Goal: Information Seeking & Learning: Learn about a topic

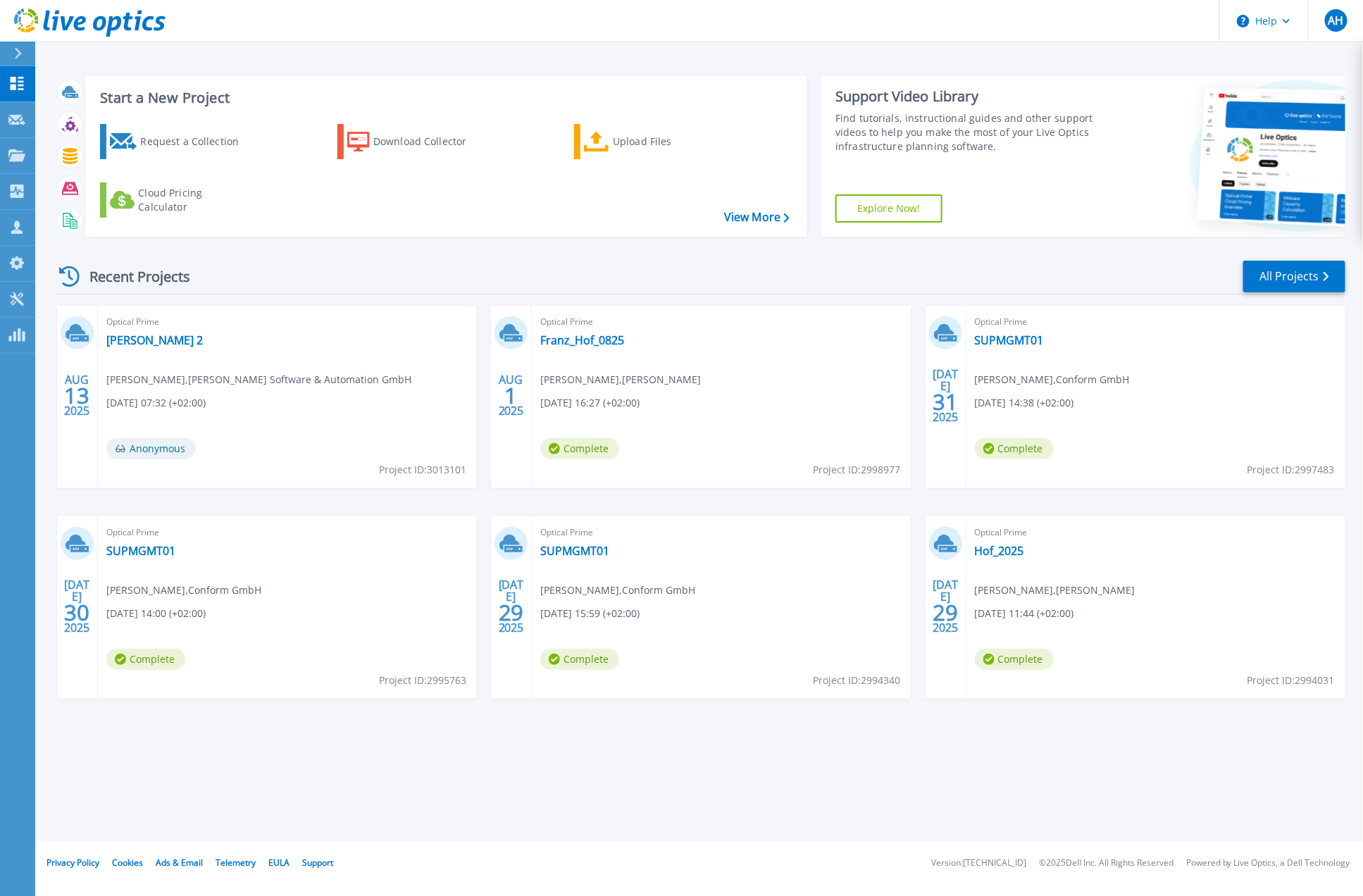
click at [307, 474] on div "Optical Prime [PERSON_NAME] Messung 2 [PERSON_NAME] , [PERSON_NAME] Software & …" at bounding box center [287, 397] width 379 height 183
click at [187, 338] on link "[PERSON_NAME] 2" at bounding box center [155, 340] width 97 height 14
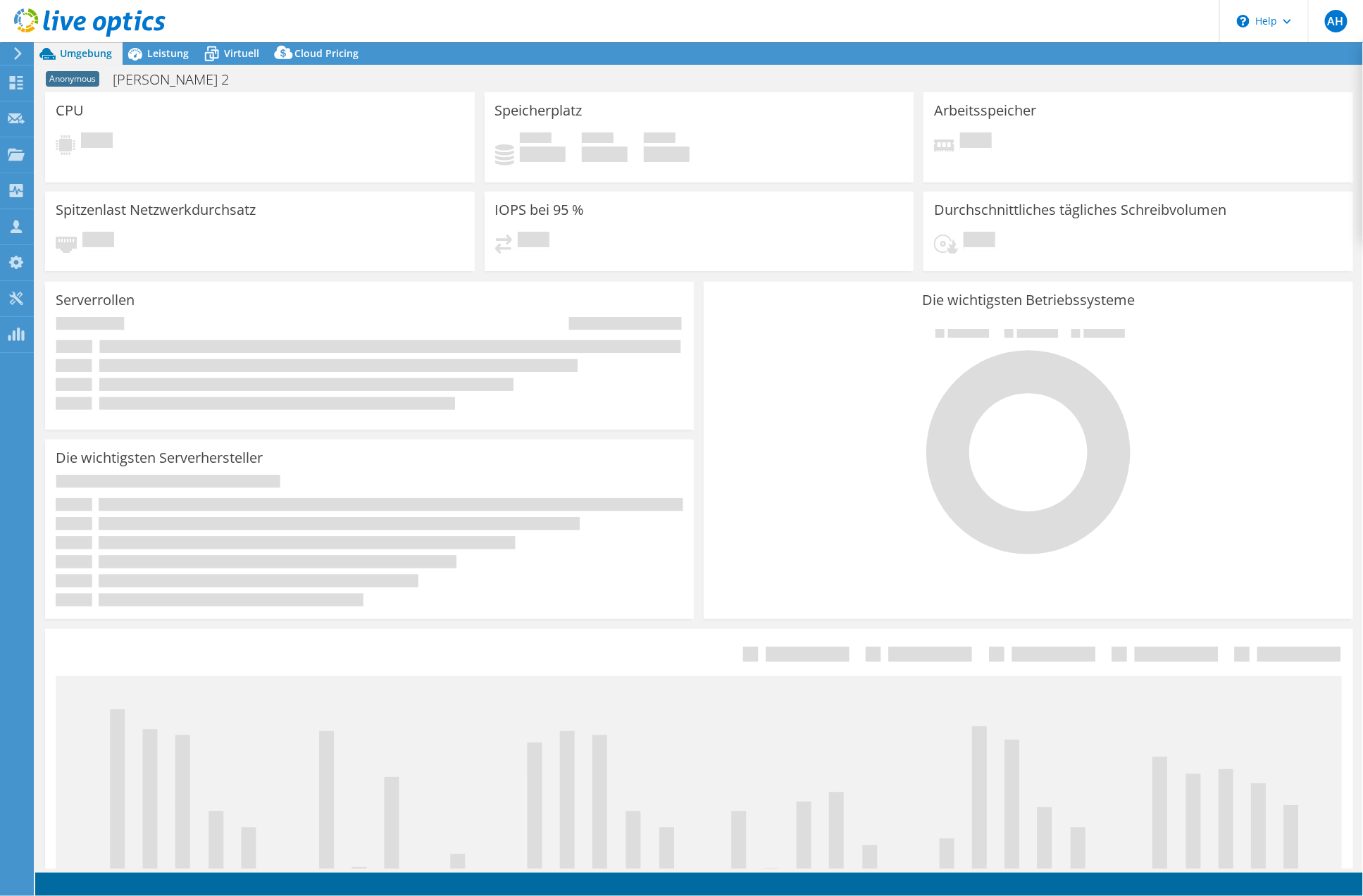
select select "USD"
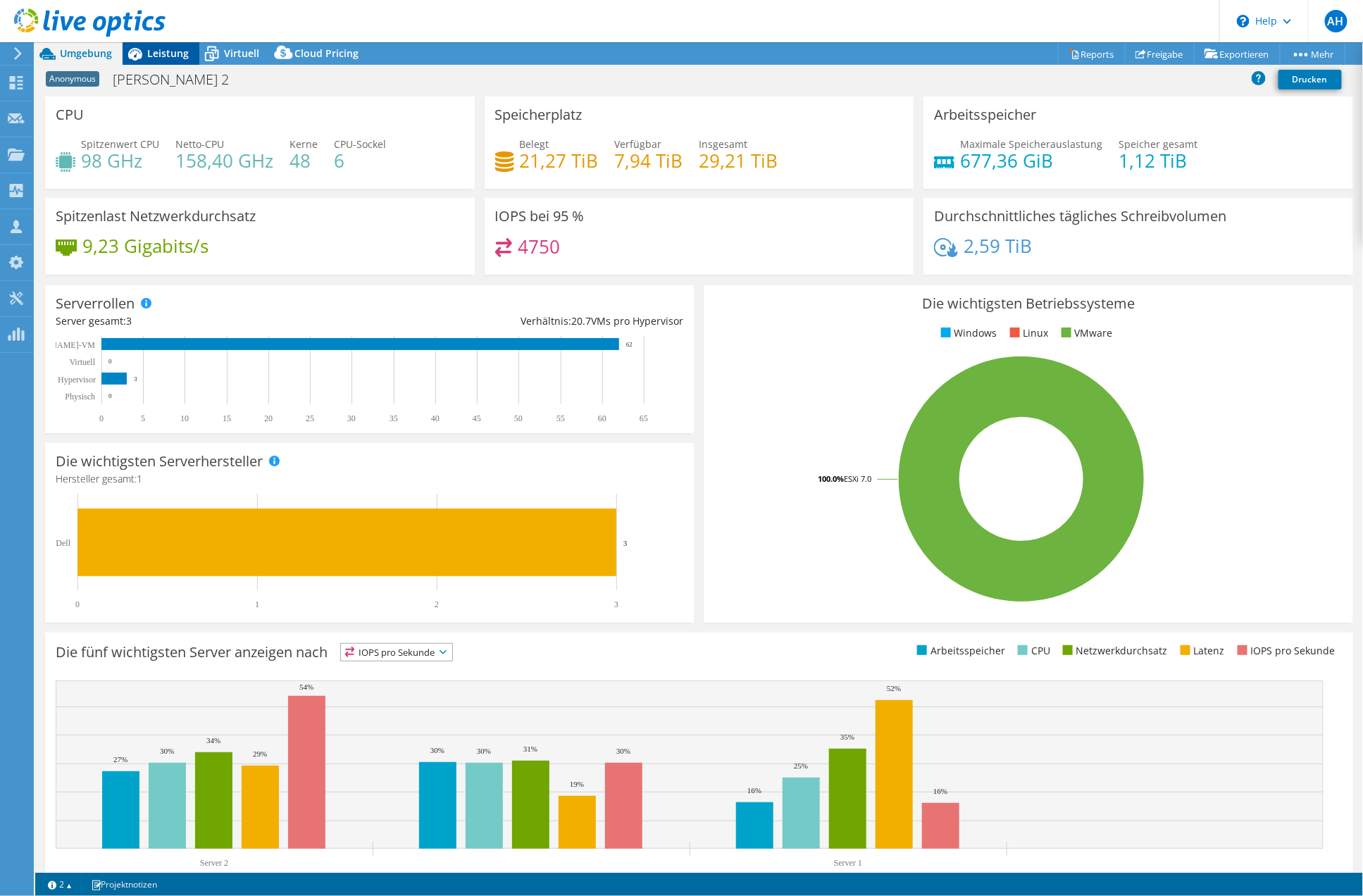
click at [173, 52] on span "Leistung" at bounding box center [168, 52] width 42 height 14
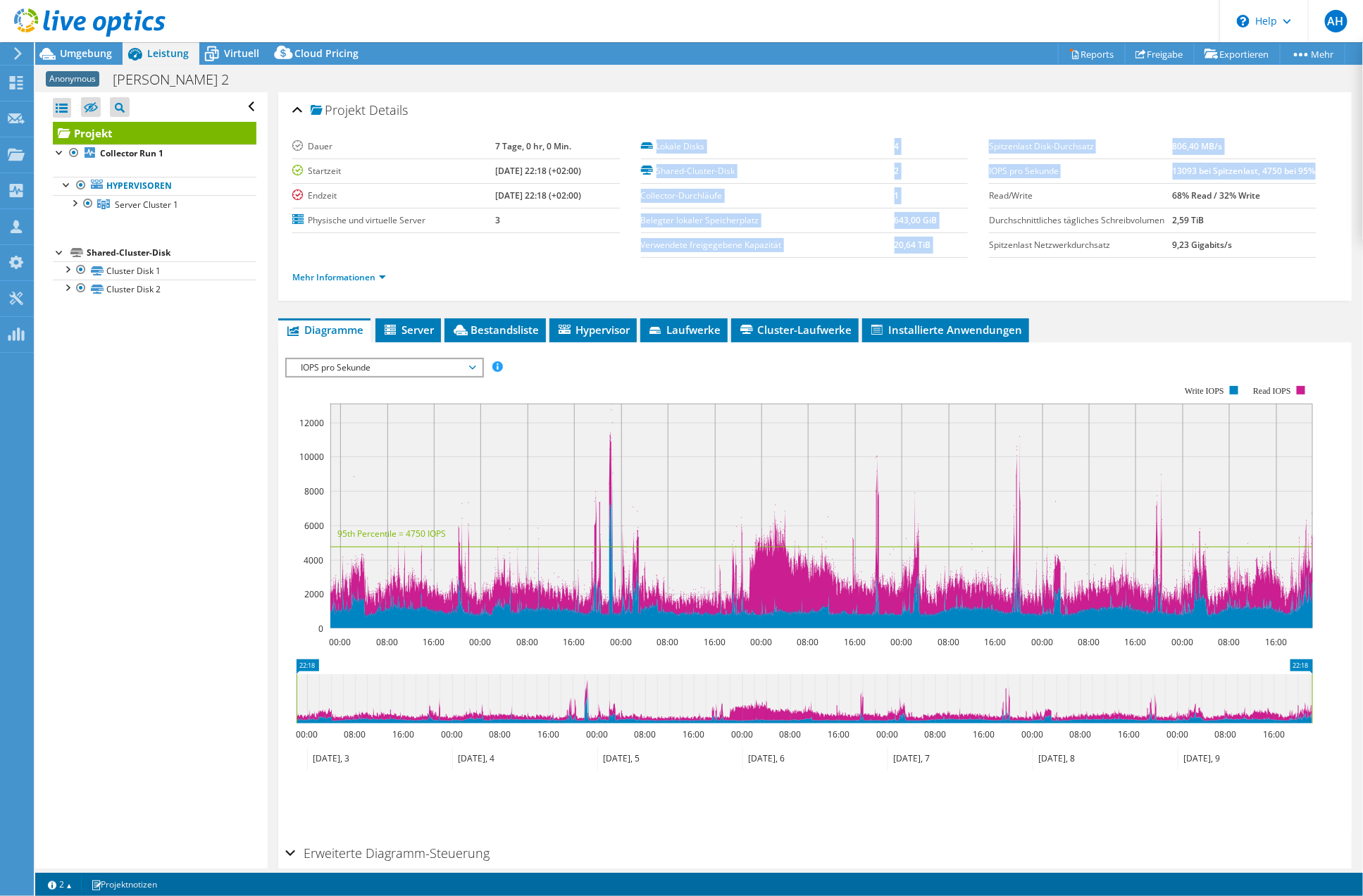
drag, startPoint x: 1180, startPoint y: 189, endPoint x: 980, endPoint y: 183, distance: 200.1
click at [980, 183] on section "Dauer 7 Tage, 0 hr, 0 Min. Startzeit [DATE] 22:18 (+02:00) Endzeit [DATE] 22:18…" at bounding box center [815, 216] width 1045 height 163
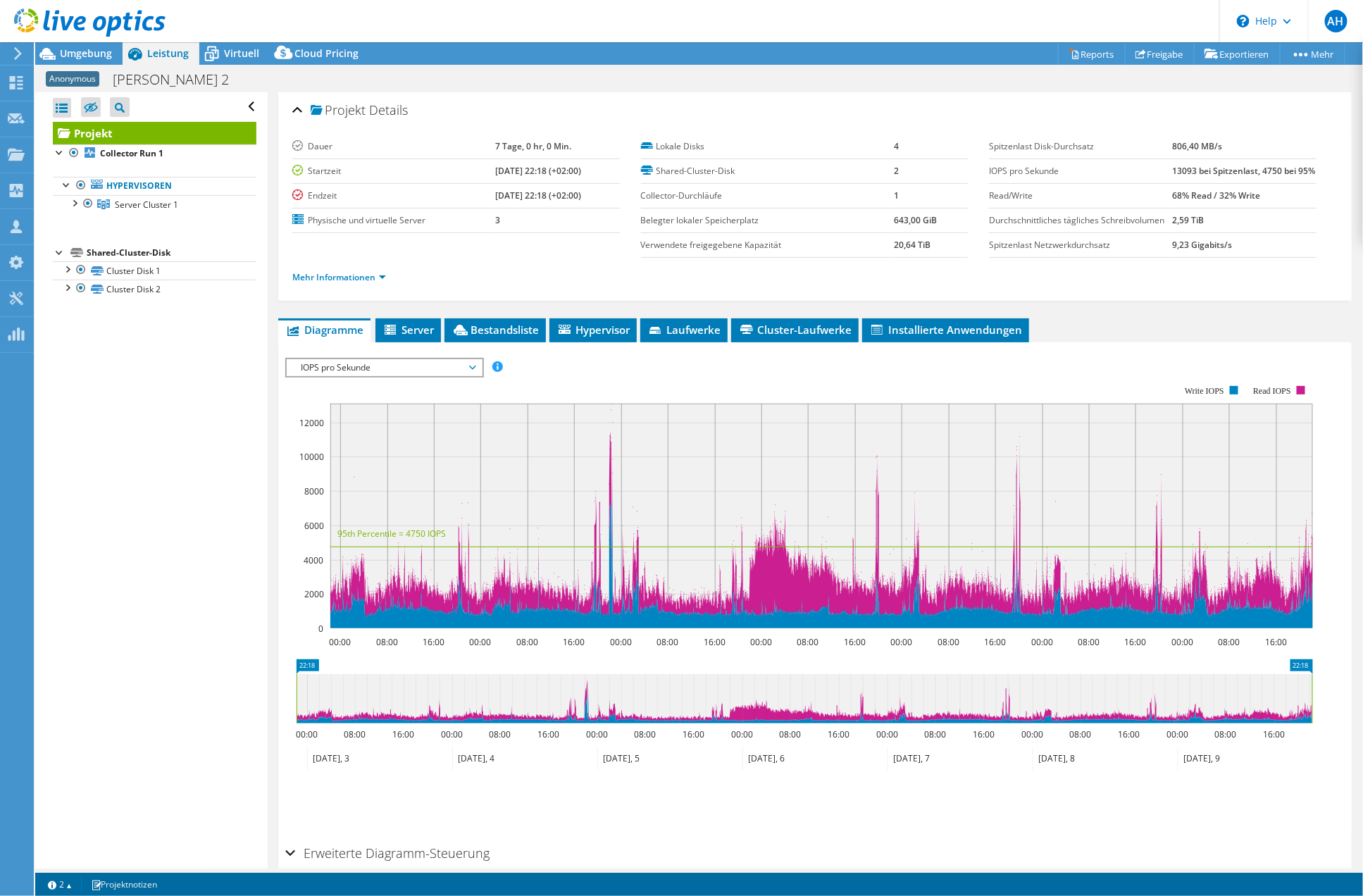
click at [1073, 201] on td "Read/Write" at bounding box center [1081, 195] width 183 height 24
drag, startPoint x: 1188, startPoint y: 192, endPoint x: 984, endPoint y: 180, distance: 204.4
click at [989, 180] on tr "IOPS pro Sekunde 13093 bei Spitzenlast, 4750 bei 95%" at bounding box center [1153, 170] width 328 height 24
click at [996, 178] on label "IOPS pro Sekunde" at bounding box center [1081, 171] width 183 height 14
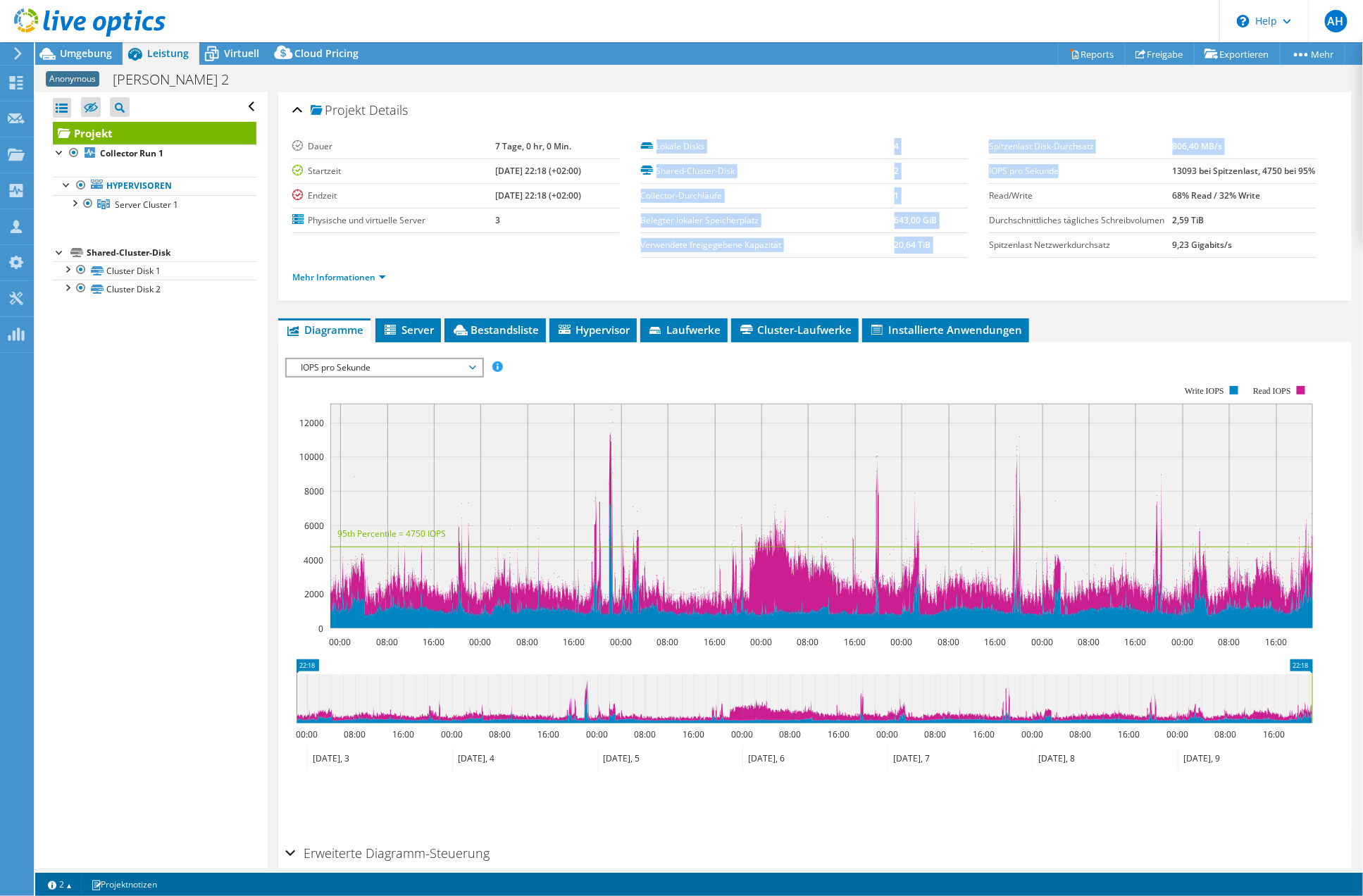
drag, startPoint x: 977, startPoint y: 180, endPoint x: 1088, endPoint y: 185, distance: 111.1
click at [1088, 185] on section "Dauer 7 Tage, 0 hr, 0 Min. Startzeit [DATE] 22:18 (+02:00) Endzeit [DATE] 22:18…" at bounding box center [815, 216] width 1045 height 163
click at [1088, 178] on label "IOPS pro Sekunde" at bounding box center [1081, 171] width 183 height 14
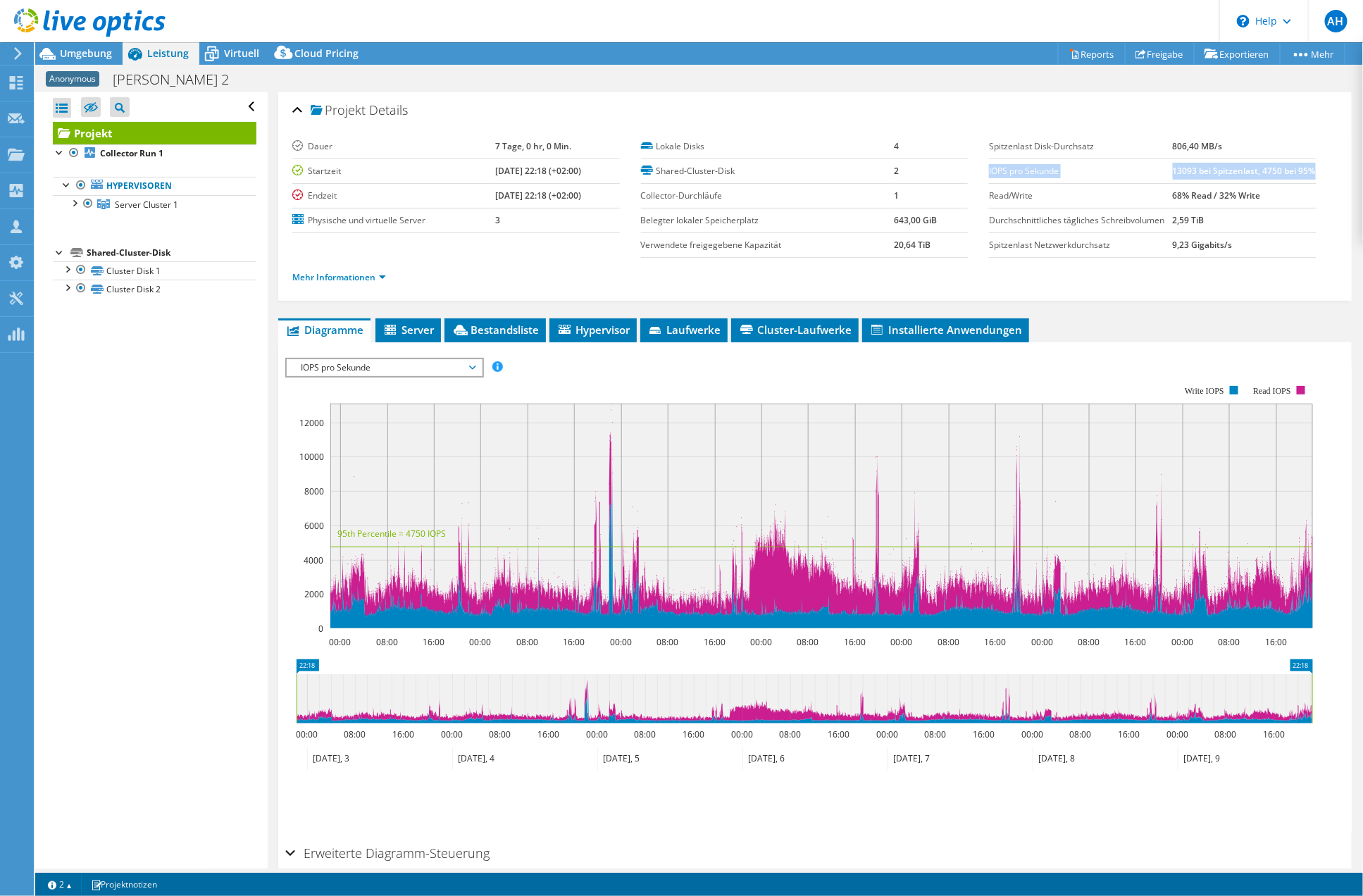
drag, startPoint x: 1190, startPoint y: 189, endPoint x: 981, endPoint y: 182, distance: 209.1
click at [989, 182] on tr "IOPS pro Sekunde 13093 bei Spitzenlast, 4750 bei 95%" at bounding box center [1153, 170] width 328 height 24
copy tr "IOPS pro Sekunde 13093 bei Spitzenlast, 4750 bei 95%"
click at [201, 680] on div "Alle öffnen Alle schließen Ausgeschlossene Knoten verbergen Projektbaumfilter" at bounding box center [151, 481] width 232 height 777
click at [1284, 344] on div "Projekt Details Dauer 7 Tage, 0 hr, 0 Min. Startzeit [DATE] 22:18 (+02:00) Endz…" at bounding box center [815, 514] width 1095 height 844
